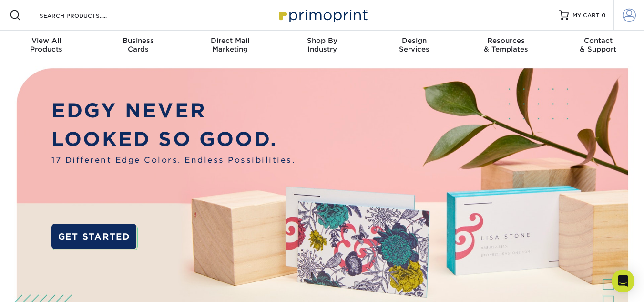
type input "[PERSON_NAME][EMAIL_ADDRESS][DOMAIN_NAME]"
click at [632, 16] on span at bounding box center [629, 15] width 13 height 13
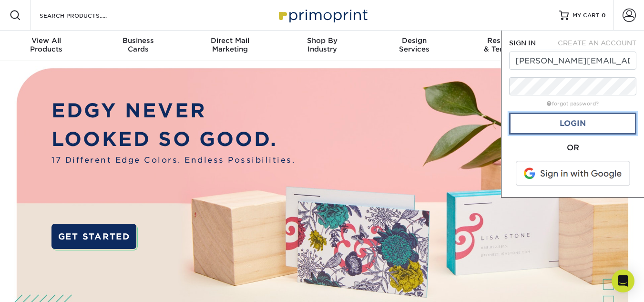
click at [604, 129] on link "Login" at bounding box center [572, 124] width 127 height 22
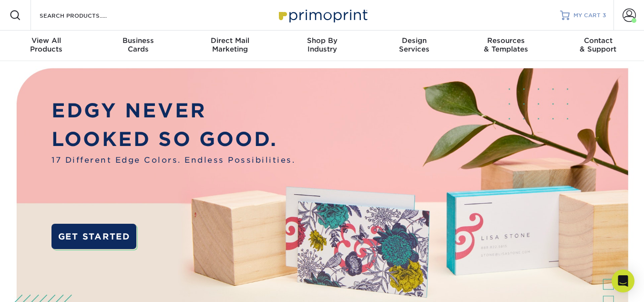
click at [595, 10] on link "MY CART 3" at bounding box center [583, 15] width 46 height 31
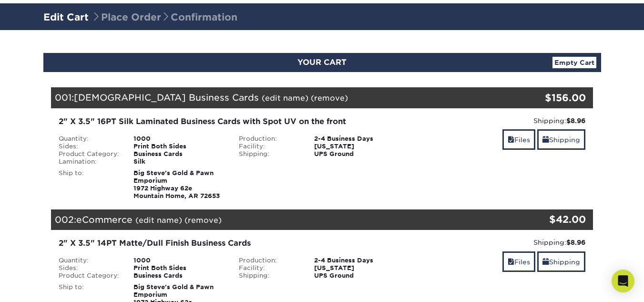
scroll to position [95, 0]
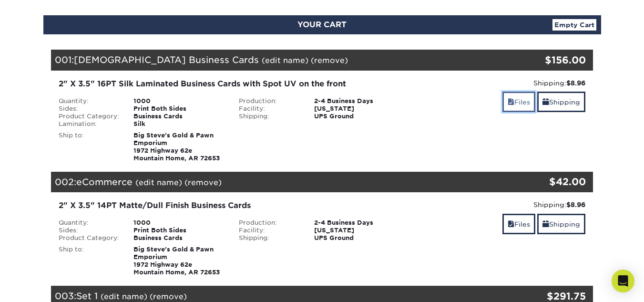
click at [520, 103] on link "Files" at bounding box center [518, 102] width 33 height 21
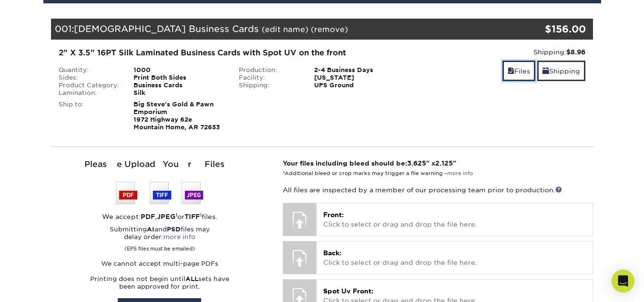
scroll to position [191, 0]
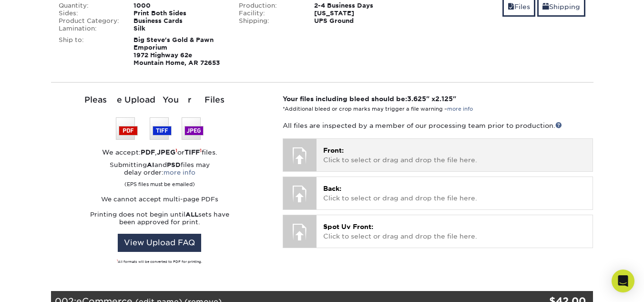
click at [323, 153] on span "Front:" at bounding box center [333, 150] width 21 height 8
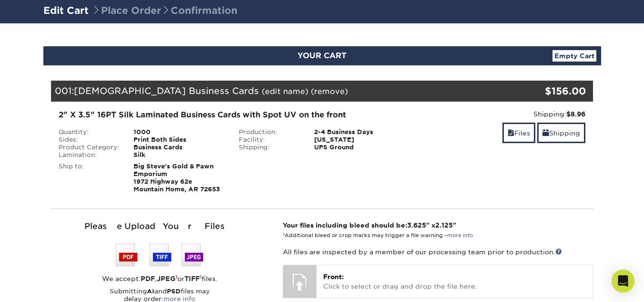
scroll to position [0, 0]
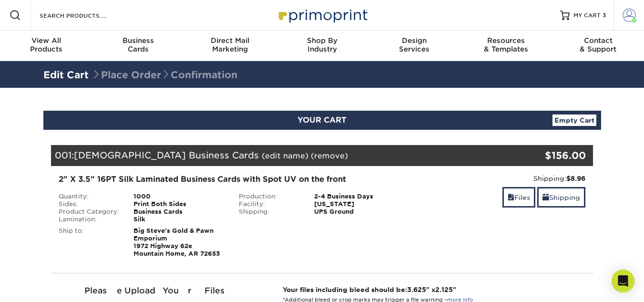
click at [626, 16] on span at bounding box center [629, 15] width 13 height 13
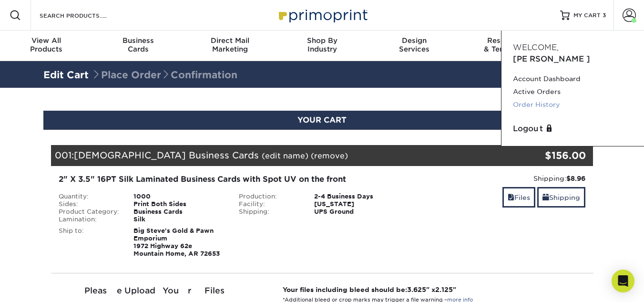
click at [546, 98] on link "Order History" at bounding box center [573, 104] width 120 height 13
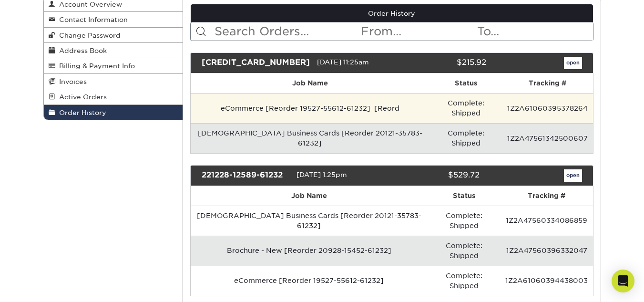
scroll to position [143, 0]
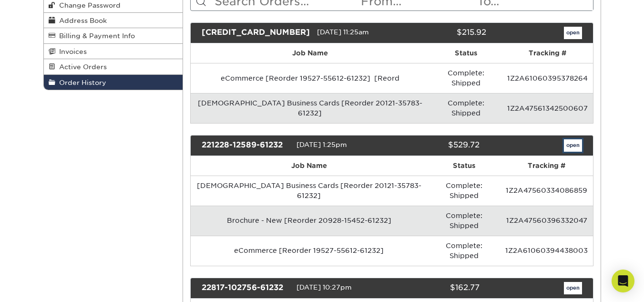
click at [568, 139] on link "open" at bounding box center [573, 145] width 18 height 12
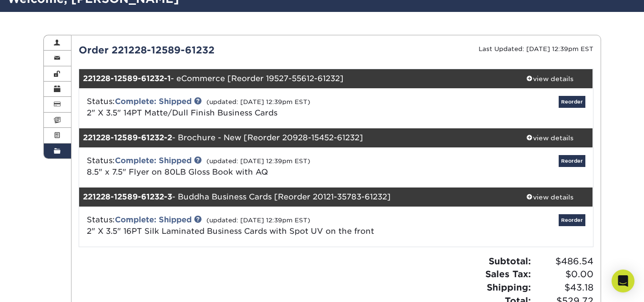
scroll to position [95, 0]
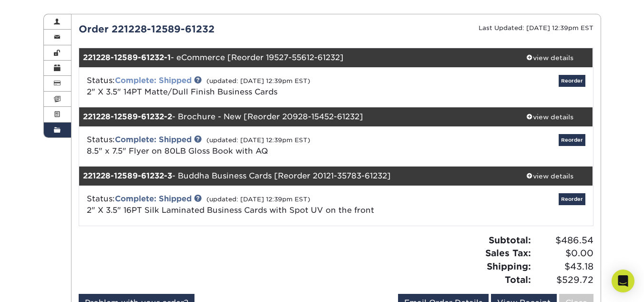
click at [162, 81] on link "Complete: Shipped" at bounding box center [153, 80] width 77 height 9
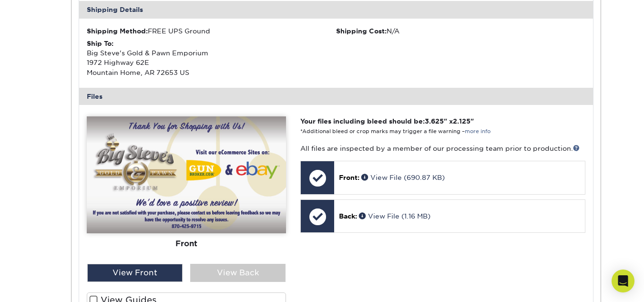
scroll to position [334, 0]
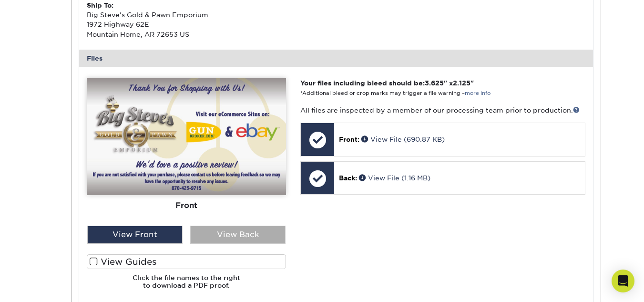
click at [233, 233] on div "View Back" at bounding box center [237, 235] width 95 height 18
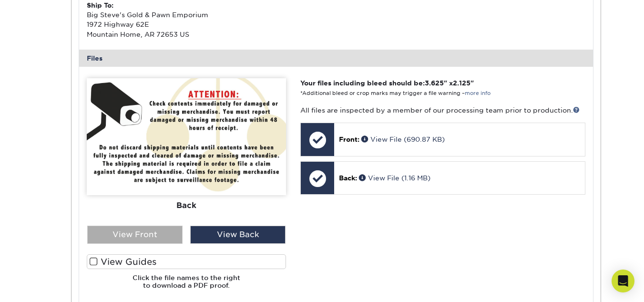
click at [157, 230] on div "View Front" at bounding box center [134, 235] width 95 height 18
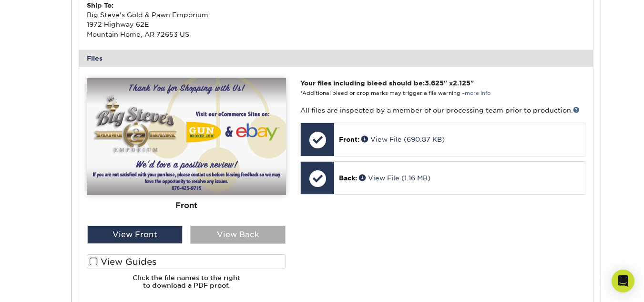
click at [258, 232] on div "View Back" at bounding box center [237, 235] width 95 height 18
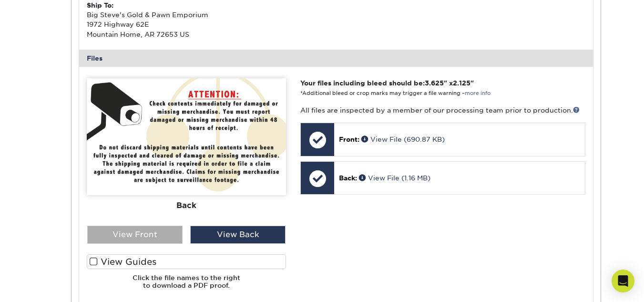
click at [171, 231] on div "View Front" at bounding box center [134, 235] width 95 height 18
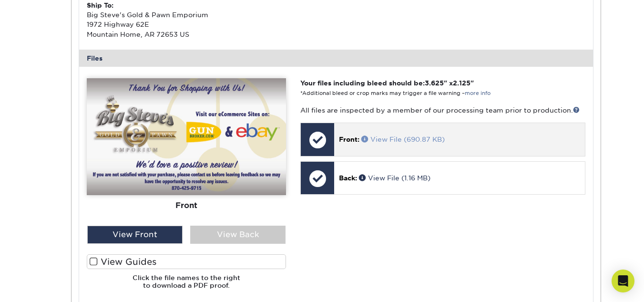
click at [392, 139] on link "View File (690.87 KB)" at bounding box center [402, 139] width 83 height 8
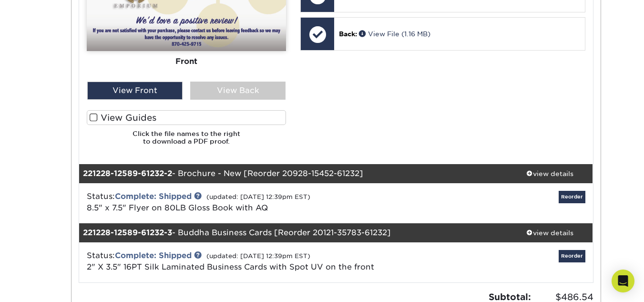
scroll to position [524, 0]
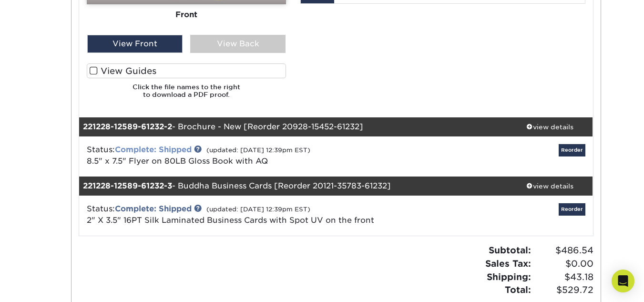
click at [162, 149] on link "Complete: Shipped" at bounding box center [153, 149] width 77 height 9
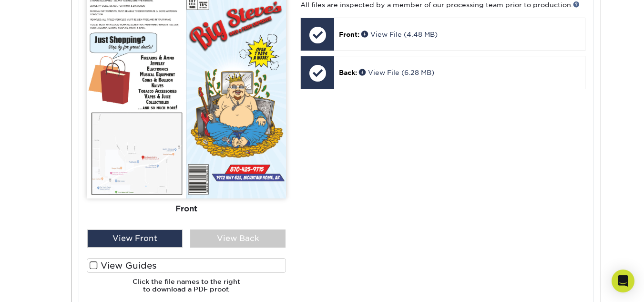
scroll to position [953, 0]
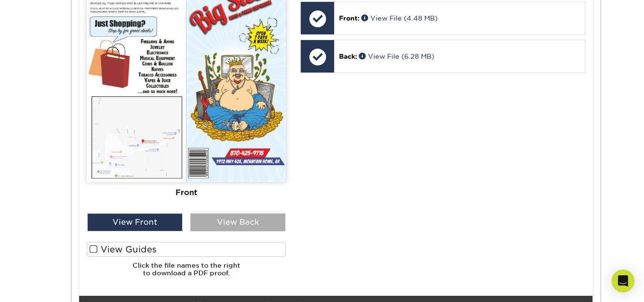
click at [259, 226] on div "View Back" at bounding box center [237, 222] width 95 height 18
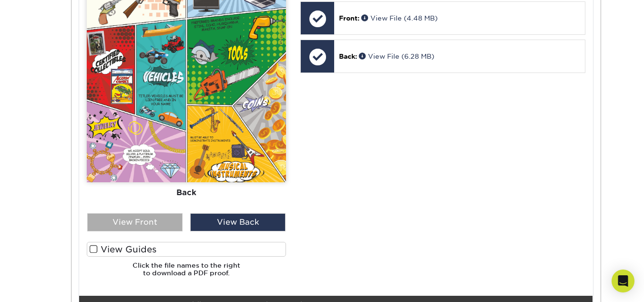
click at [144, 221] on div "View Front" at bounding box center [134, 222] width 95 height 18
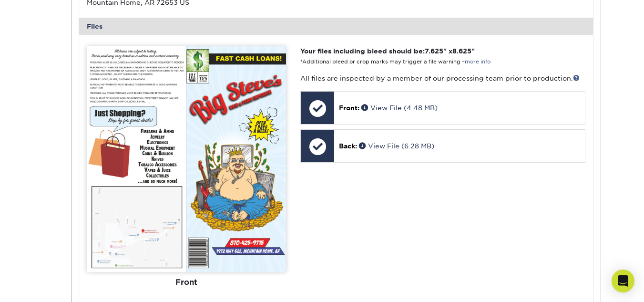
scroll to position [858, 0]
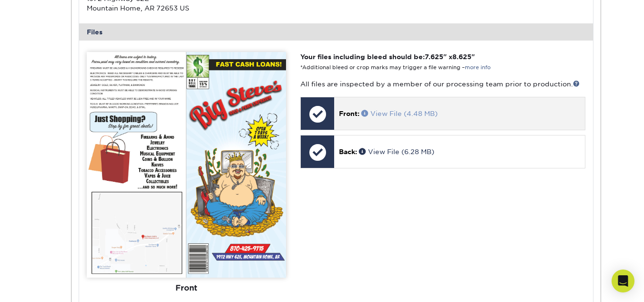
click at [394, 113] on link "View File (4.48 MB)" at bounding box center [399, 114] width 76 height 8
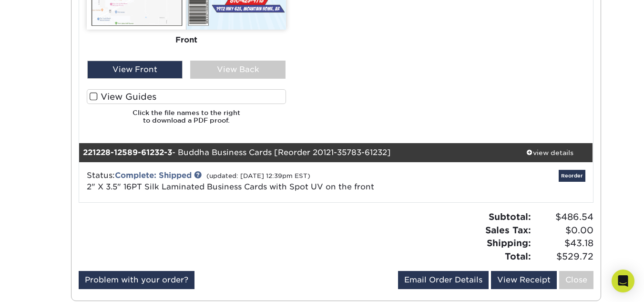
scroll to position [1144, 0]
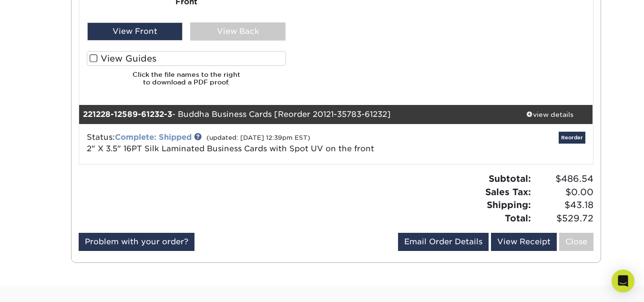
click at [185, 139] on link "Complete: Shipped" at bounding box center [153, 137] width 77 height 9
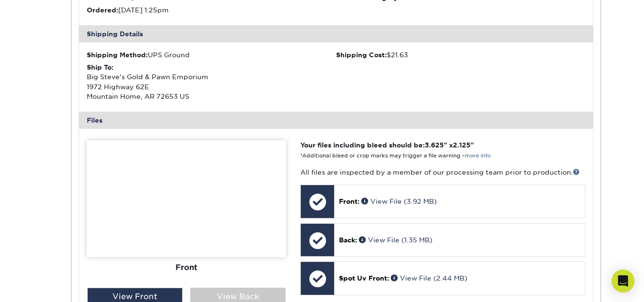
scroll to position [1430, 0]
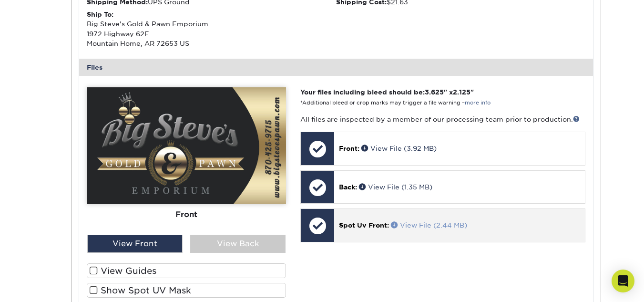
click at [426, 224] on link "View File (2.44 MB)" at bounding box center [429, 225] width 76 height 8
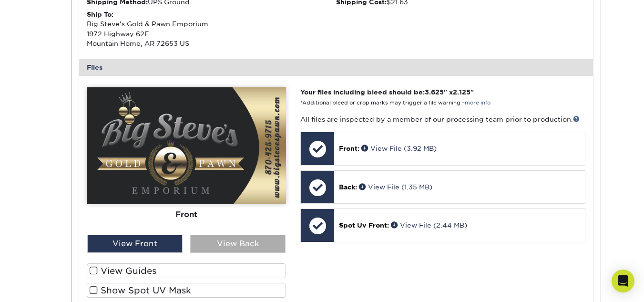
click at [228, 245] on div "View Back" at bounding box center [237, 244] width 95 height 18
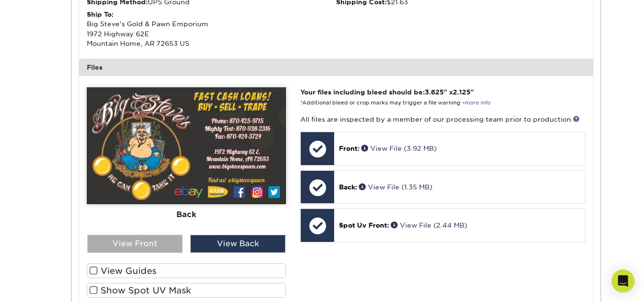
click at [167, 239] on div "View Front" at bounding box center [134, 244] width 95 height 18
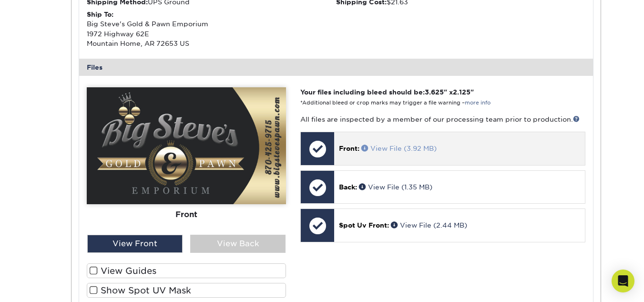
click at [394, 151] on link "View File (3.92 MB)" at bounding box center [398, 148] width 75 height 8
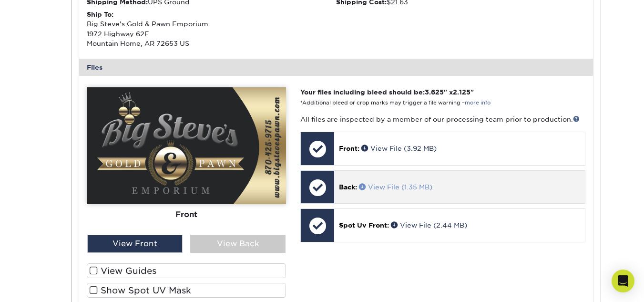
click at [404, 184] on link "View File (1.35 MB)" at bounding box center [395, 187] width 73 height 8
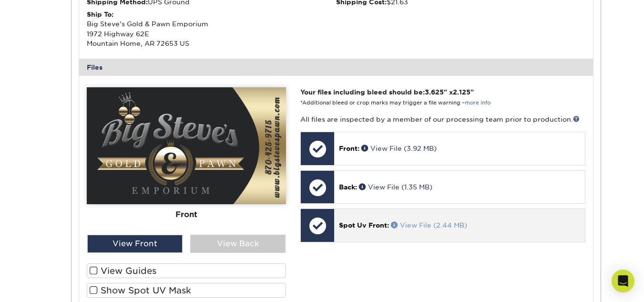
click at [409, 226] on link "View File (2.44 MB)" at bounding box center [429, 225] width 76 height 8
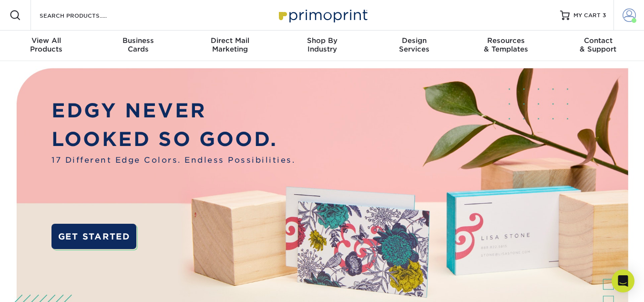
drag, startPoint x: 624, startPoint y: 11, endPoint x: 619, endPoint y: 16, distance: 6.7
click at [624, 11] on span at bounding box center [629, 15] width 13 height 13
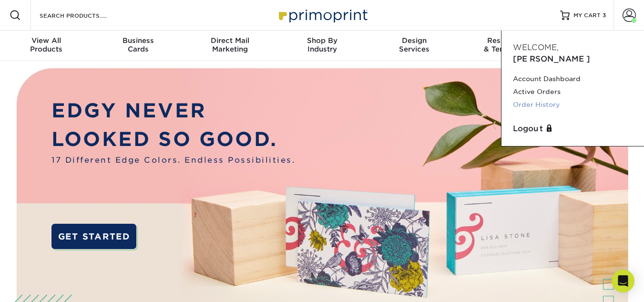
click at [542, 98] on link "Order History" at bounding box center [573, 104] width 120 height 13
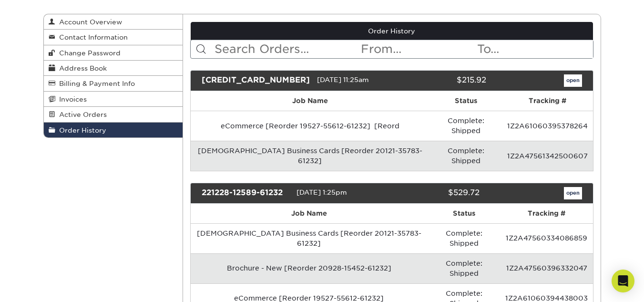
scroll to position [143, 0]
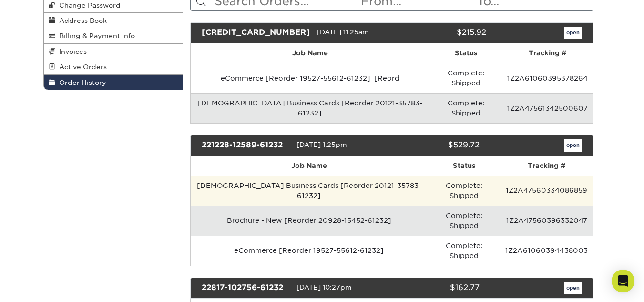
click at [387, 175] on td "[DEMOGRAPHIC_DATA] Business Cards [Reorder 20121-35783-61232]" at bounding box center [309, 190] width 237 height 30
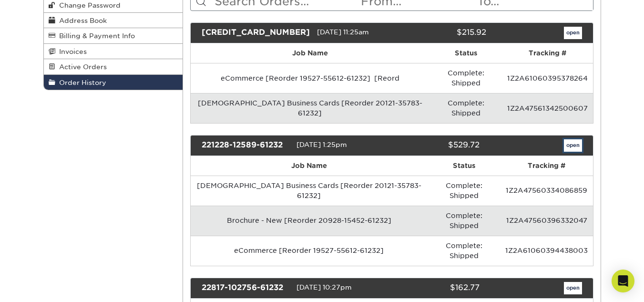
click at [575, 139] on link "open" at bounding box center [573, 145] width 18 height 12
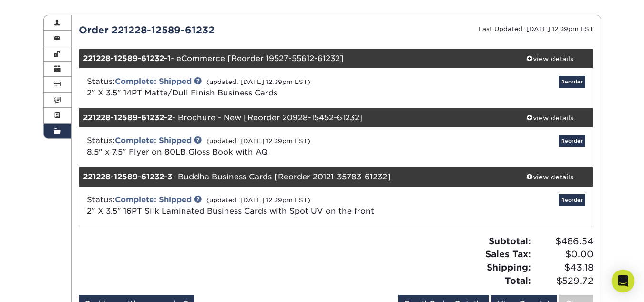
scroll to position [95, 0]
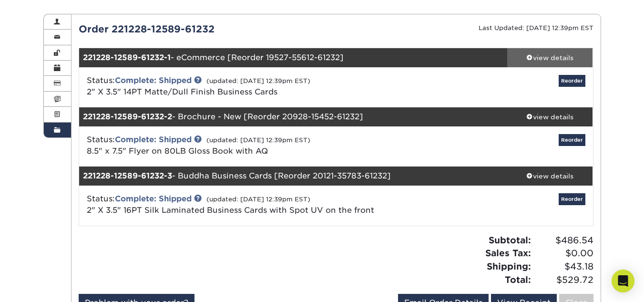
click at [539, 56] on div "view details" at bounding box center [550, 58] width 86 height 10
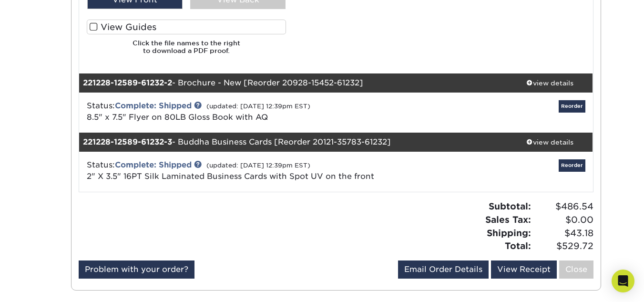
scroll to position [572, 0]
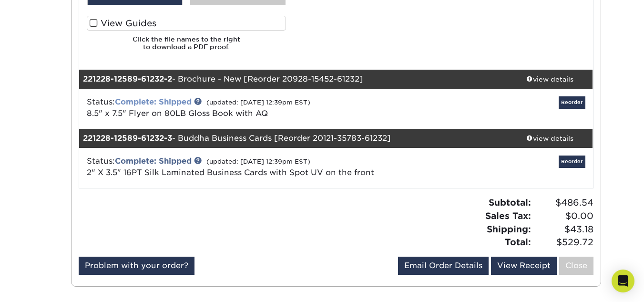
click at [172, 103] on link "Complete: Shipped" at bounding box center [153, 101] width 77 height 9
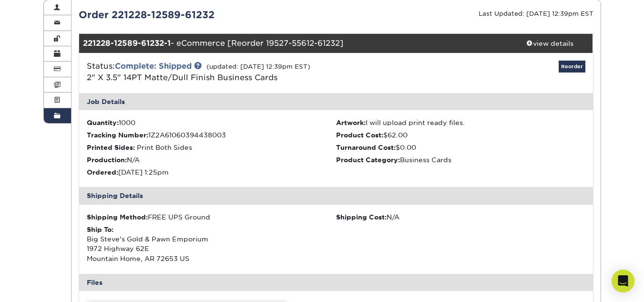
scroll to position [95, 0]
